Goal: Transaction & Acquisition: Purchase product/service

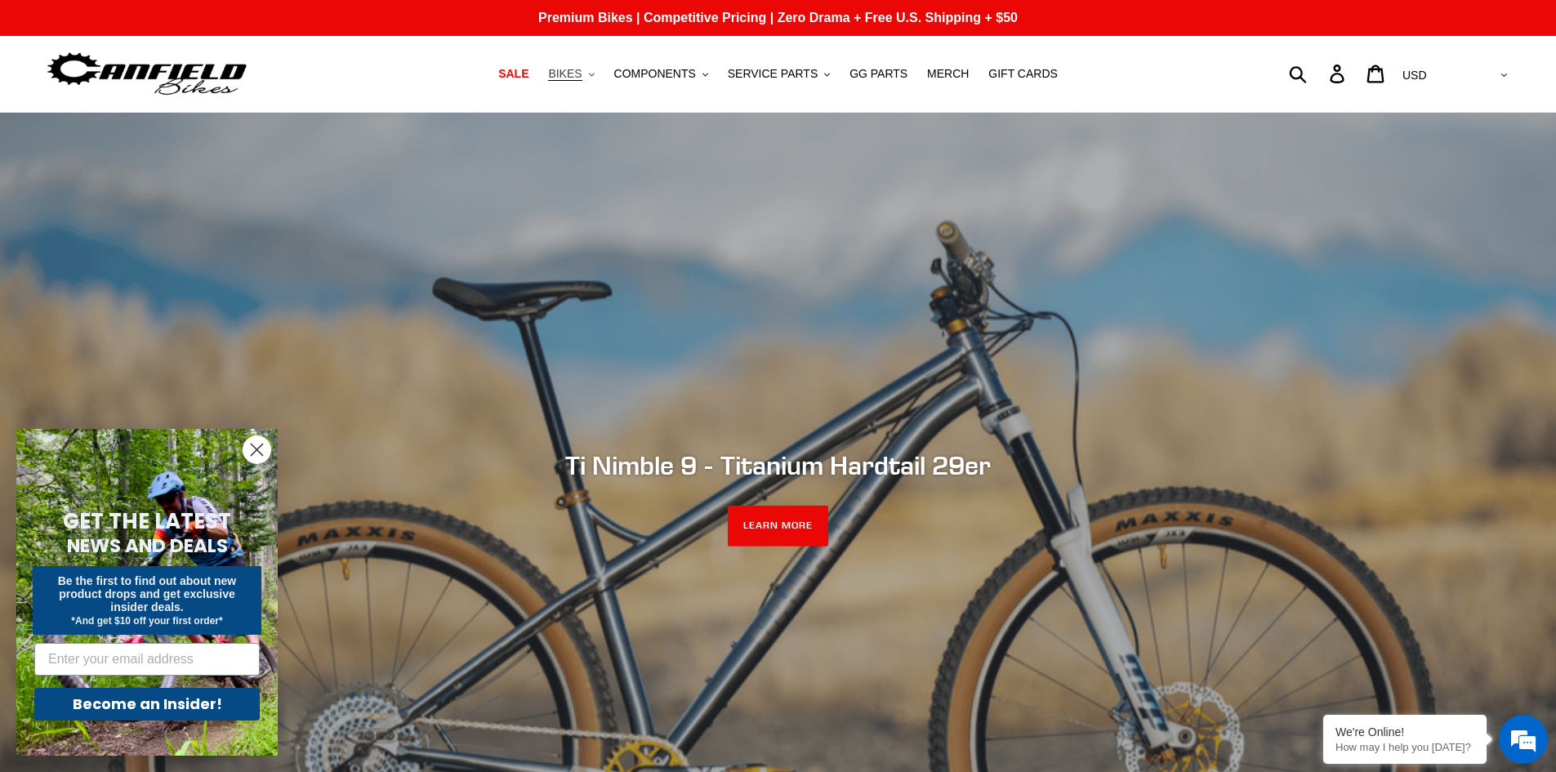
click at [602, 79] on button "BIKES .cls-1{fill:#231f20}" at bounding box center [571, 74] width 62 height 22
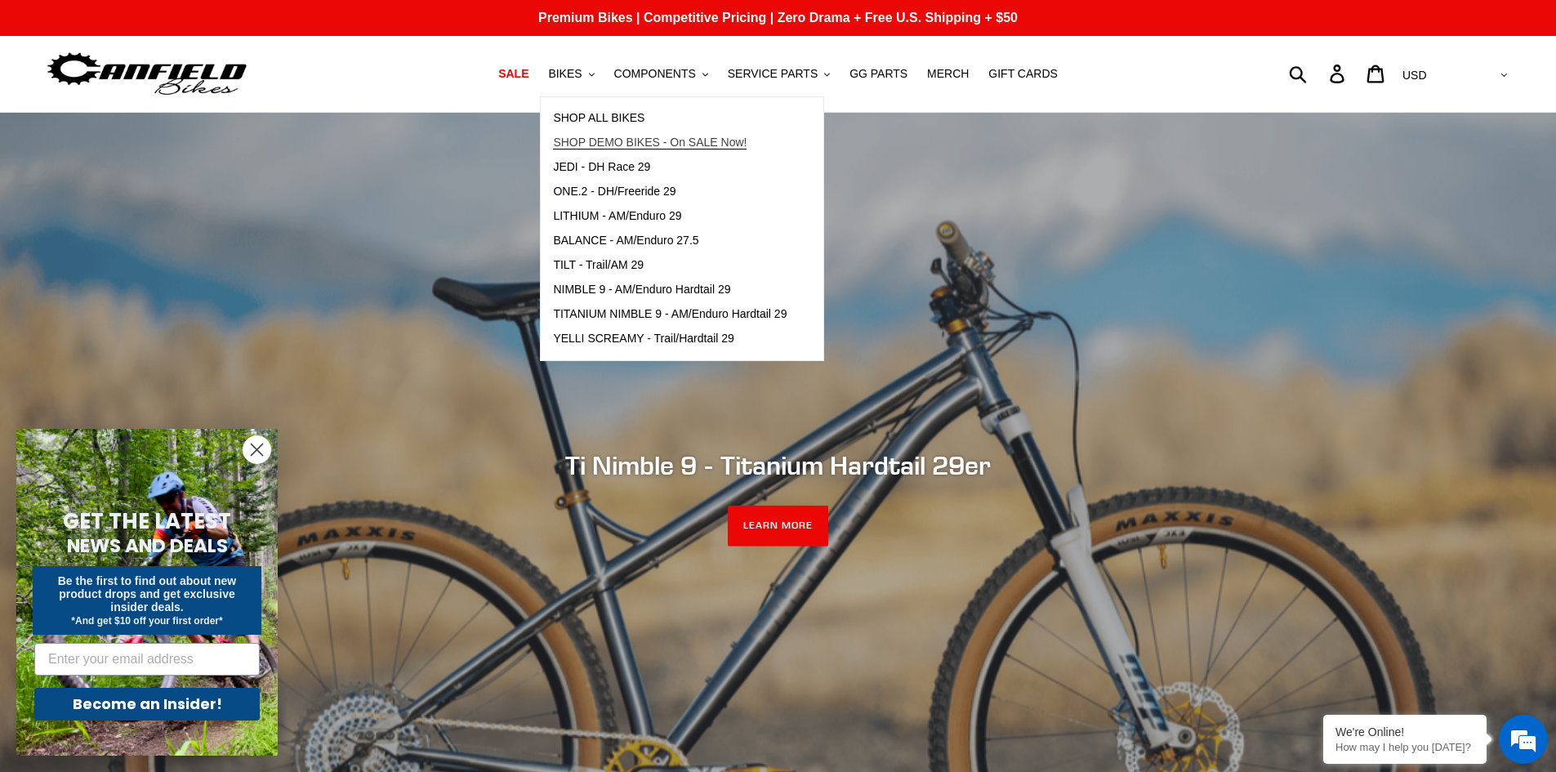
click at [672, 145] on span "SHOP DEMO BIKES - On SALE Now!" at bounding box center [650, 143] width 194 height 14
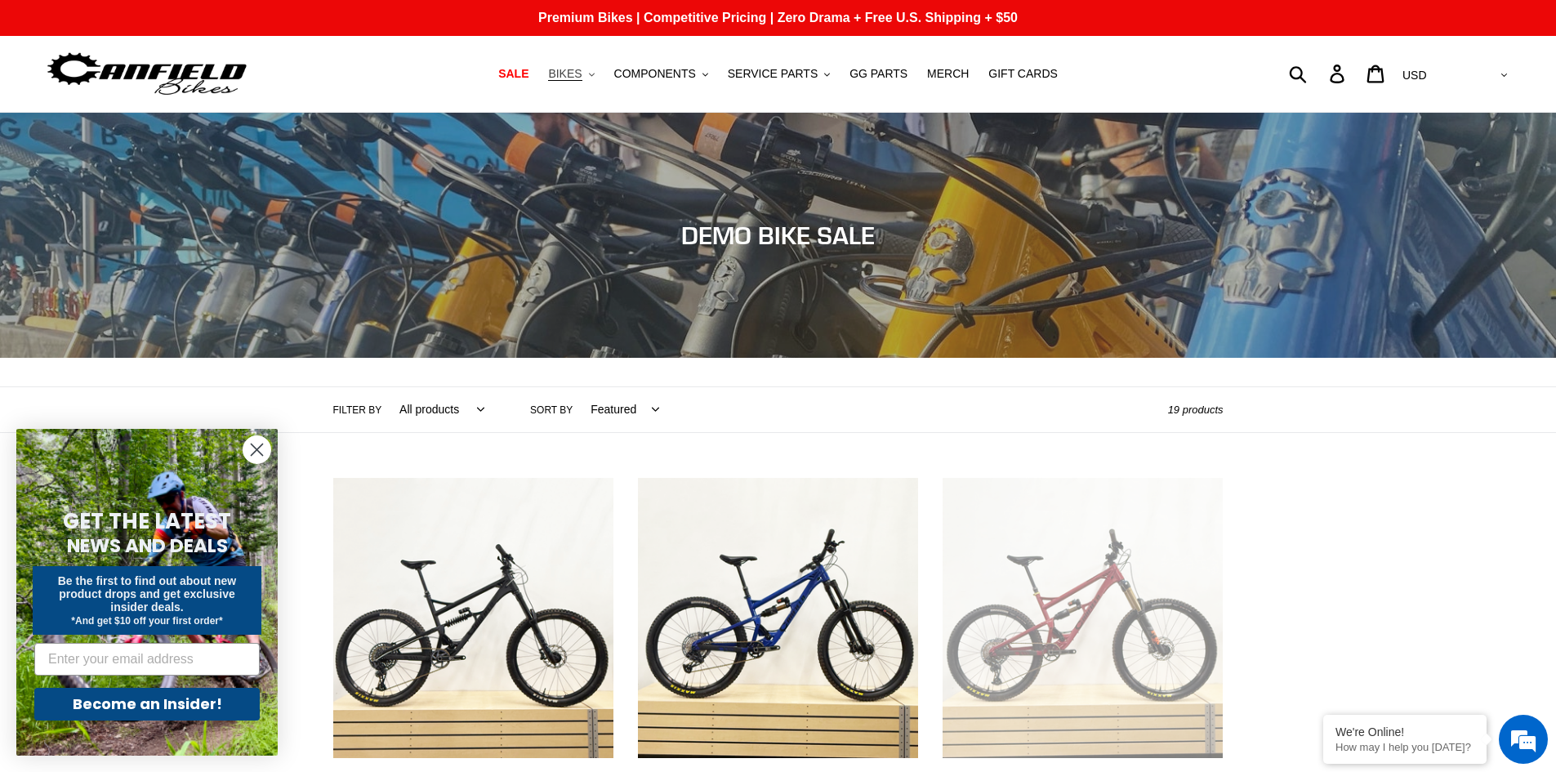
click at [582, 74] on span "BIKES" at bounding box center [564, 74] width 33 height 14
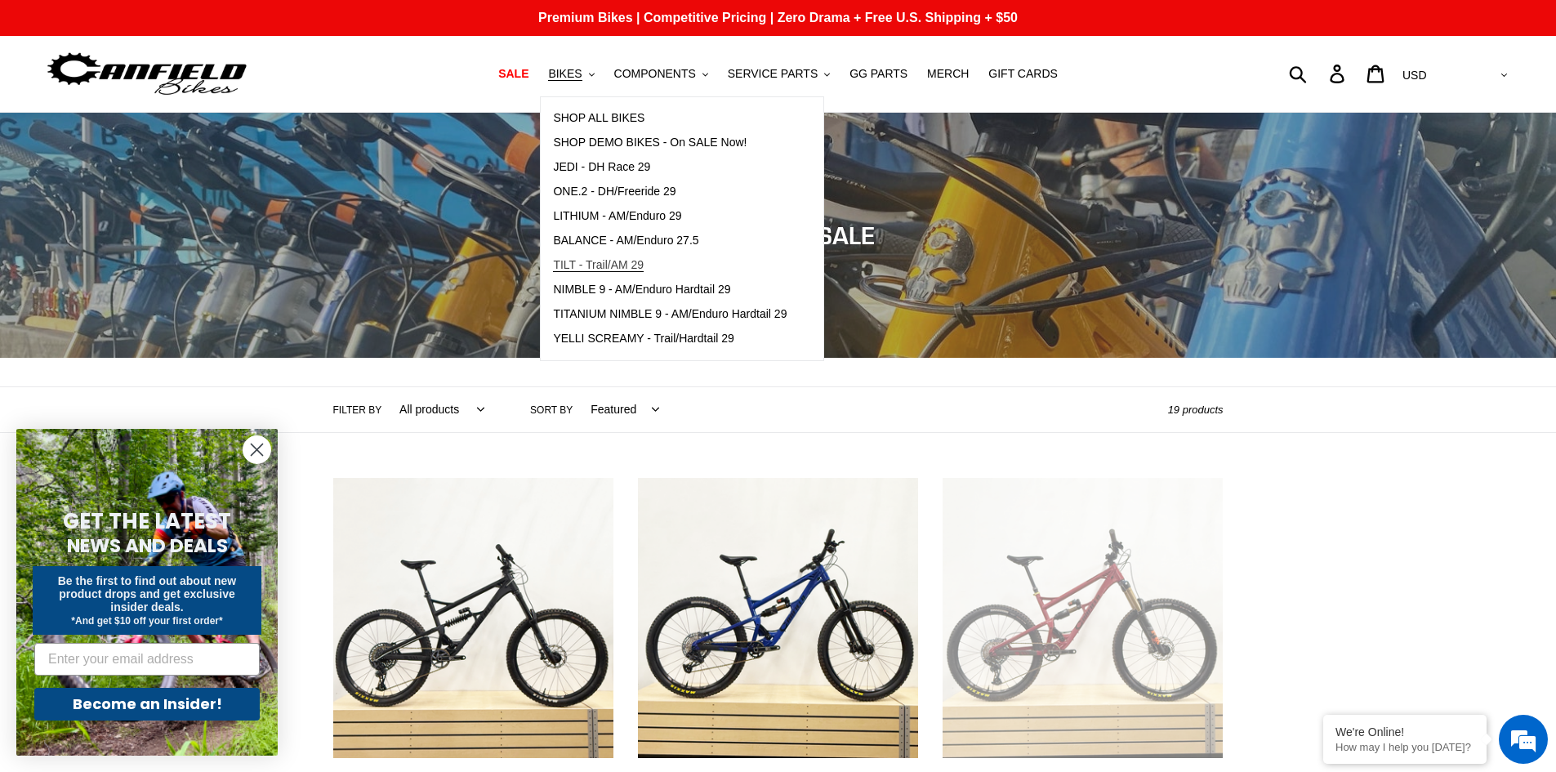
click at [613, 267] on span "TILT - Trail/AM 29" at bounding box center [598, 265] width 91 height 14
